Goal: Information Seeking & Learning: Learn about a topic

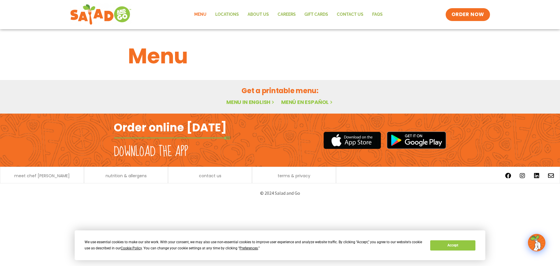
click at [261, 101] on link "Menu in English" at bounding box center [250, 101] width 49 height 7
drag, startPoint x: 445, startPoint y: 244, endPoint x: 369, endPoint y: 203, distance: 86.3
click at [443, 242] on button "Accept" at bounding box center [452, 245] width 45 height 10
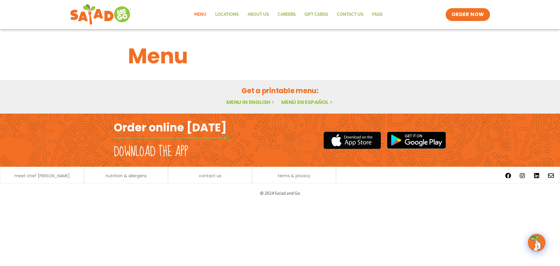
click at [537, 242] on img at bounding box center [536, 242] width 16 height 16
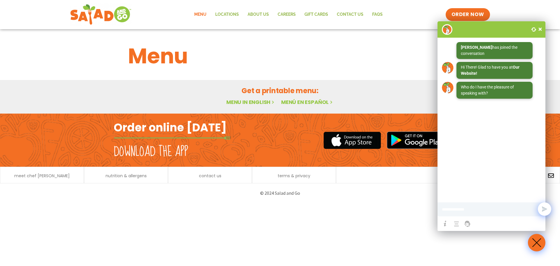
click at [538, 27] on span at bounding box center [540, 29] width 6 height 6
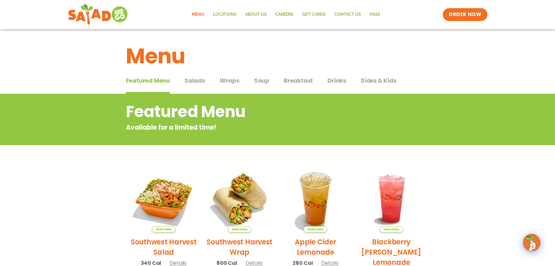
scroll to position [87, 0]
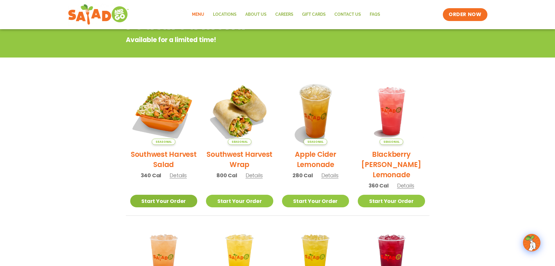
click at [144, 201] on link "Start Your Order" at bounding box center [163, 200] width 67 height 13
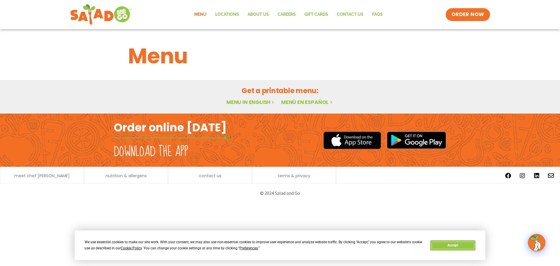
click at [466, 244] on button "Accept" at bounding box center [452, 245] width 45 height 10
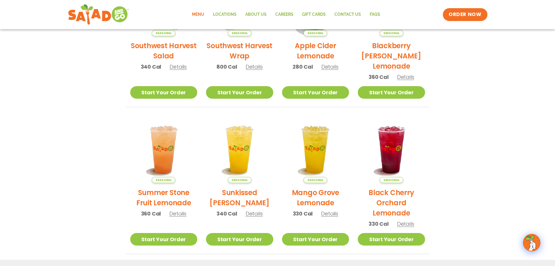
scroll to position [138, 0]
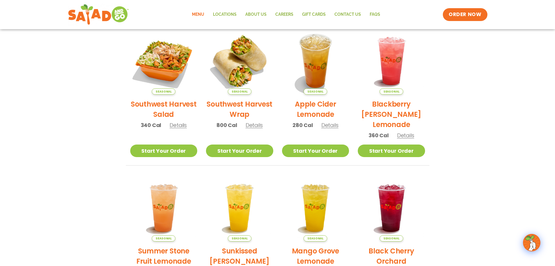
click at [163, 107] on h2 "Southwest Harvest Salad" at bounding box center [163, 109] width 67 height 20
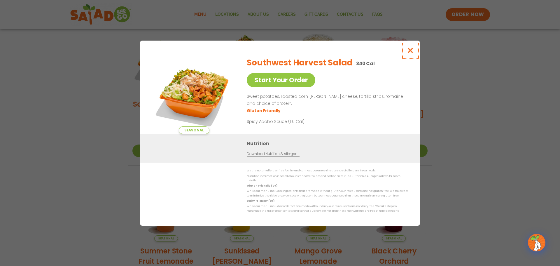
click at [412, 48] on button "Close modal" at bounding box center [410, 51] width 19 height 20
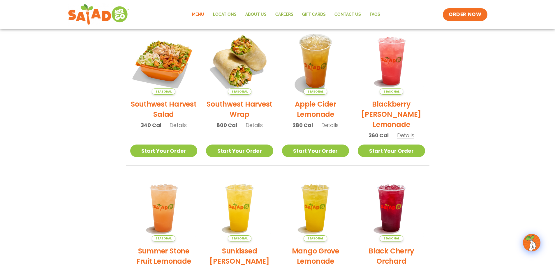
scroll to position [108, 0]
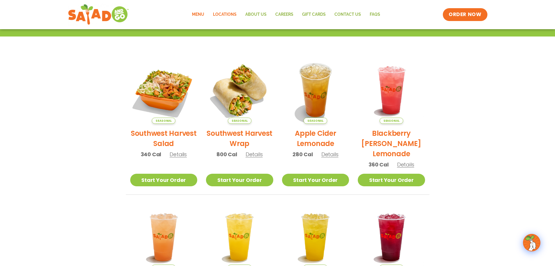
click at [224, 13] on link "Locations" at bounding box center [225, 14] width 32 height 13
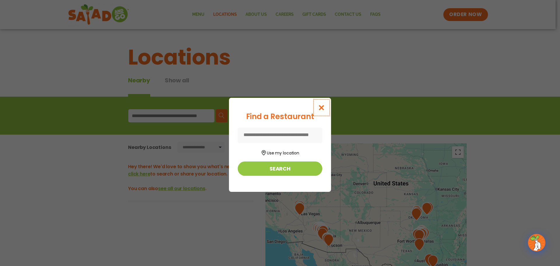
click at [324, 108] on icon "Close modal" at bounding box center [321, 107] width 7 height 6
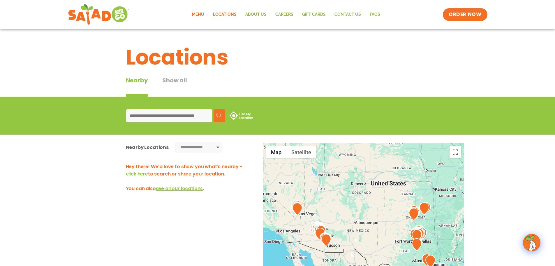
click at [201, 12] on link "Menu" at bounding box center [198, 14] width 21 height 13
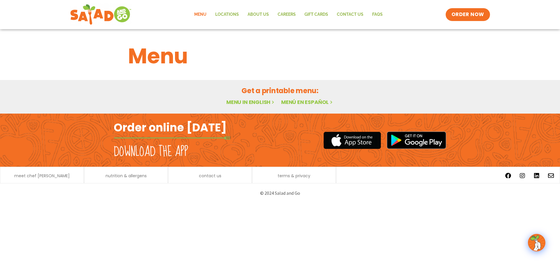
click at [253, 101] on link "Menu in English" at bounding box center [250, 101] width 49 height 7
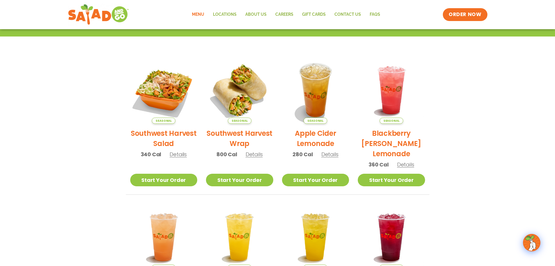
scroll to position [79, 0]
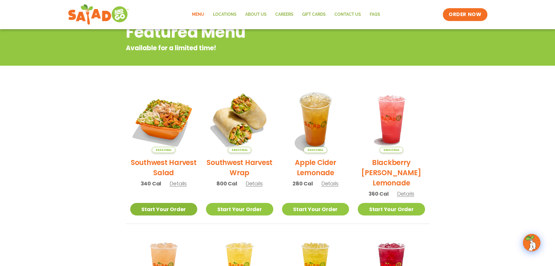
click at [153, 210] on link "Start Your Order" at bounding box center [163, 209] width 67 height 13
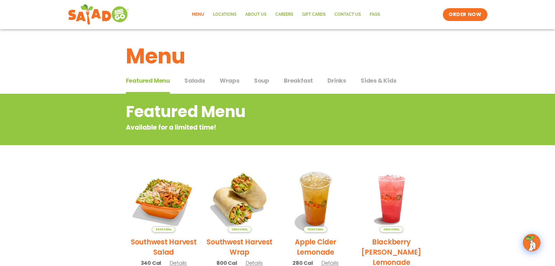
click at [193, 81] on span "Salads" at bounding box center [195, 80] width 21 height 9
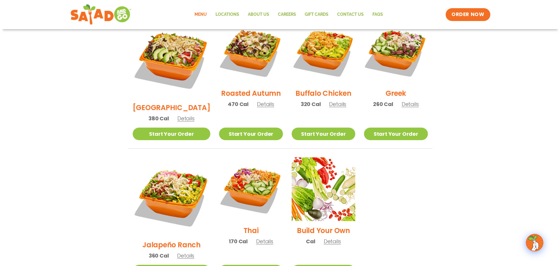
scroll to position [379, 0]
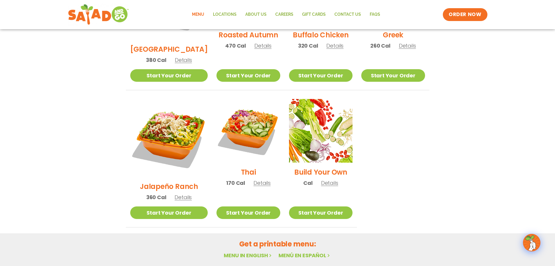
click at [327, 179] on p "Cal Details" at bounding box center [320, 183] width 35 height 8
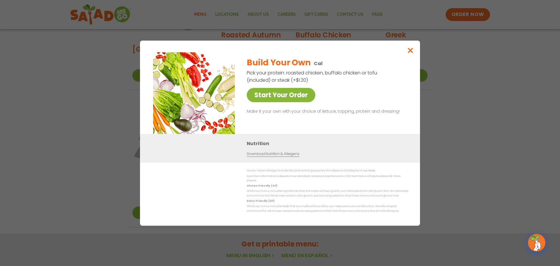
click at [282, 92] on link "Start Your Order" at bounding box center [281, 95] width 69 height 14
click at [413, 51] on icon "Close modal" at bounding box center [410, 50] width 7 height 6
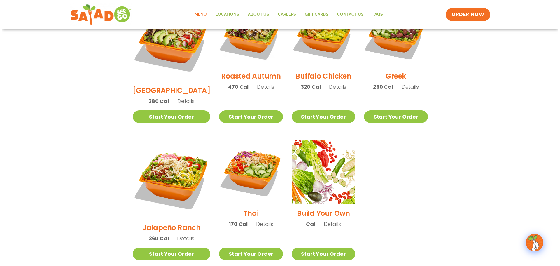
scroll to position [367, 0]
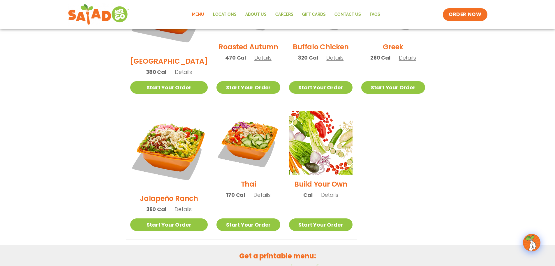
click at [175, 205] on span "Details" at bounding box center [183, 208] width 17 height 7
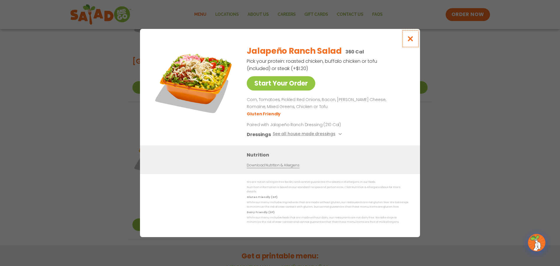
click at [408, 38] on icon "Close modal" at bounding box center [410, 39] width 7 height 6
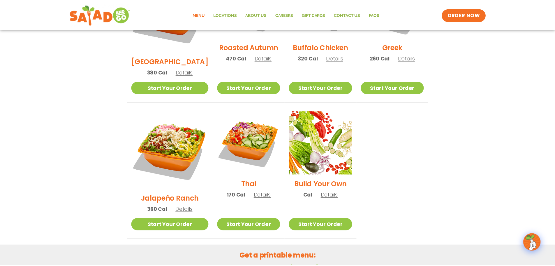
scroll to position [309, 0]
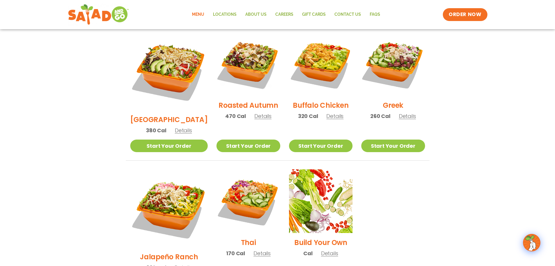
click at [255, 249] on span "Details" at bounding box center [262, 252] width 17 height 7
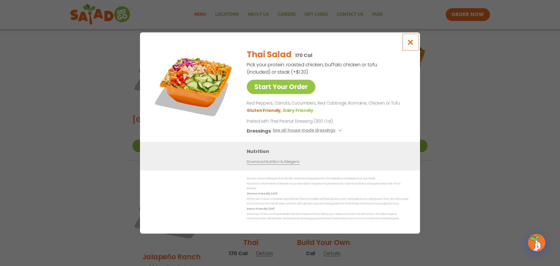
click at [410, 42] on icon "Close modal" at bounding box center [410, 42] width 7 height 6
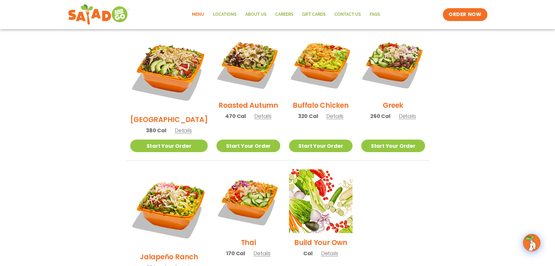
click at [177, 126] on p "380 Cal Details" at bounding box center [169, 130] width 46 height 8
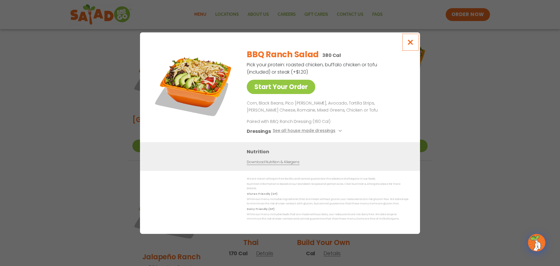
click at [412, 44] on icon "Close modal" at bounding box center [410, 42] width 7 height 6
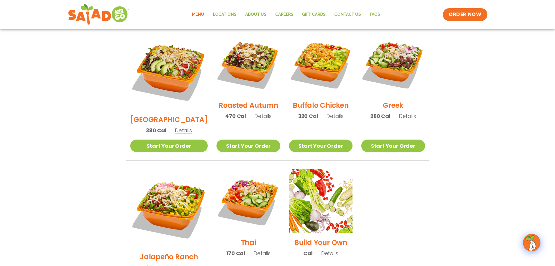
click at [255, 112] on span "Details" at bounding box center [263, 115] width 17 height 7
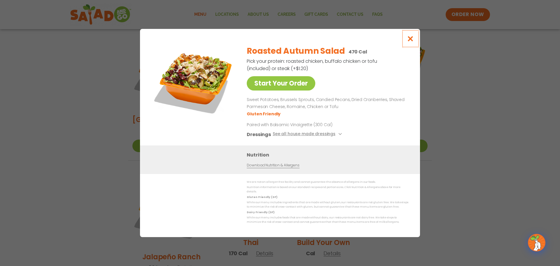
click at [408, 41] on icon "Close modal" at bounding box center [410, 39] width 7 height 6
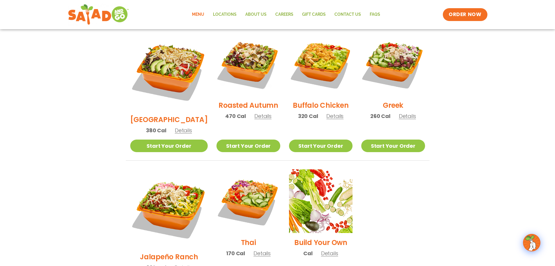
click at [324, 249] on span "Details" at bounding box center [329, 252] width 17 height 7
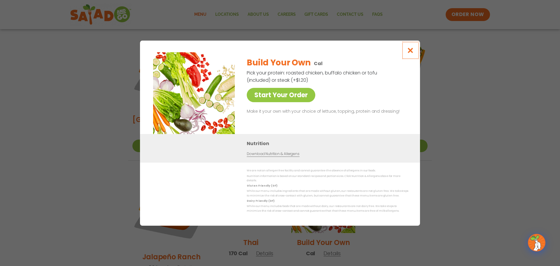
click at [411, 51] on icon "Close modal" at bounding box center [410, 50] width 7 height 6
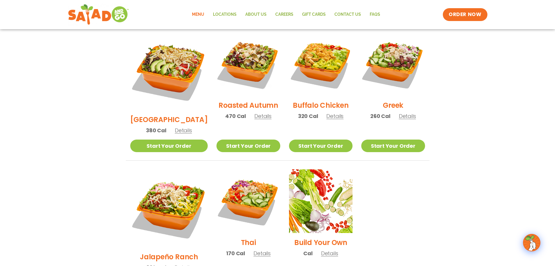
click at [409, 112] on span "Details" at bounding box center [407, 115] width 17 height 7
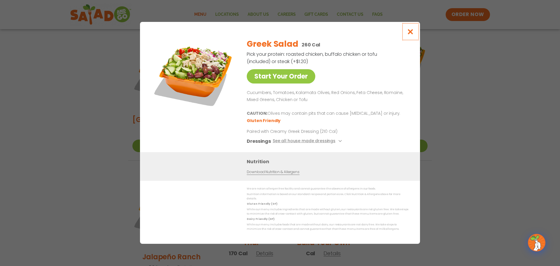
click at [408, 32] on icon "Close modal" at bounding box center [410, 32] width 7 height 6
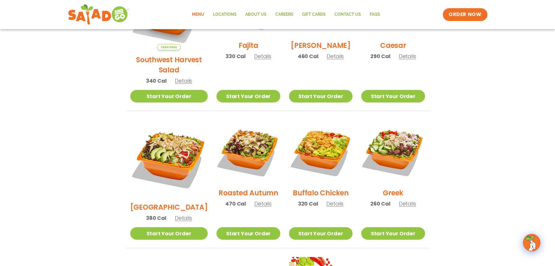
scroll to position [134, 0]
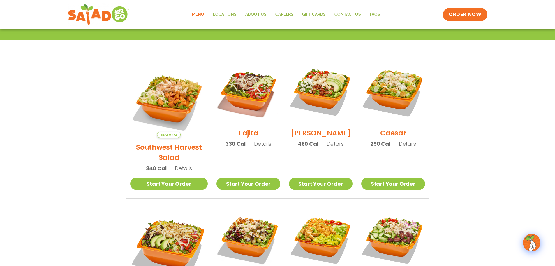
click at [255, 147] on span "Details" at bounding box center [262, 143] width 17 height 7
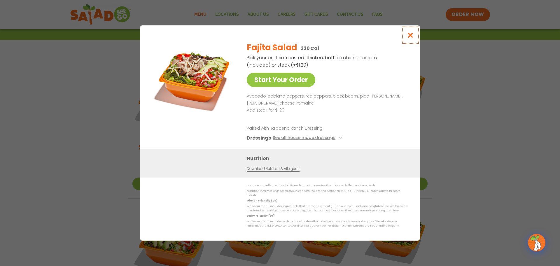
click at [408, 36] on icon "Close modal" at bounding box center [410, 35] width 7 height 6
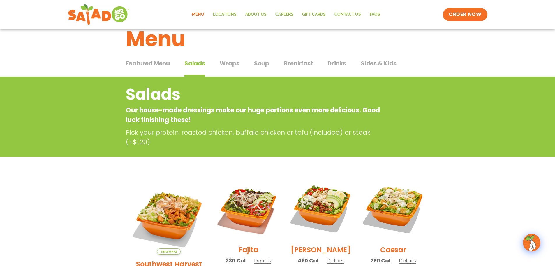
scroll to position [0, 0]
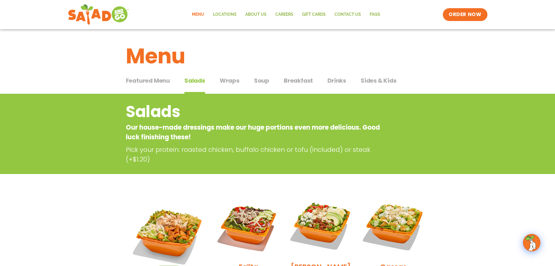
click at [386, 79] on span "Sides & Kids" at bounding box center [379, 80] width 36 height 9
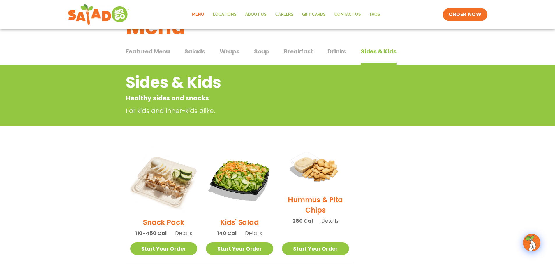
scroll to position [58, 0]
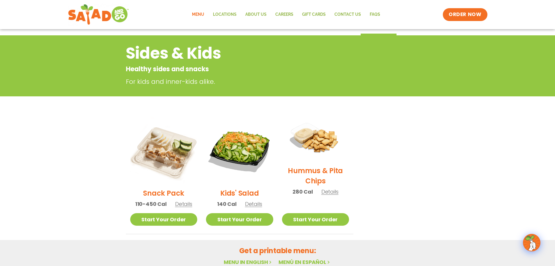
click at [185, 205] on span "Details" at bounding box center [183, 203] width 17 height 7
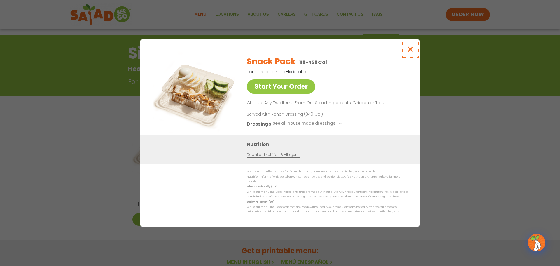
click at [410, 50] on icon "Close modal" at bounding box center [410, 49] width 7 height 6
